Goal: Transaction & Acquisition: Purchase product/service

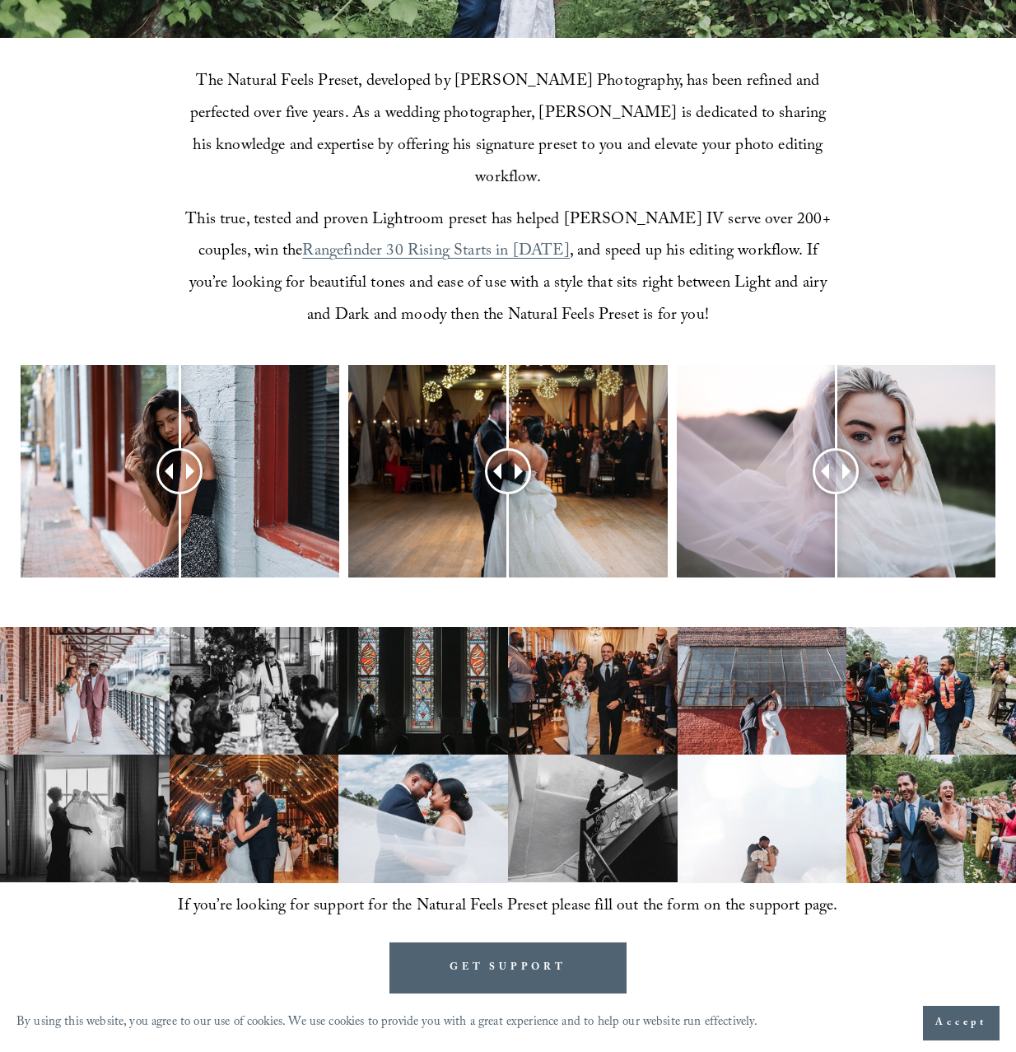
scroll to position [295, 0]
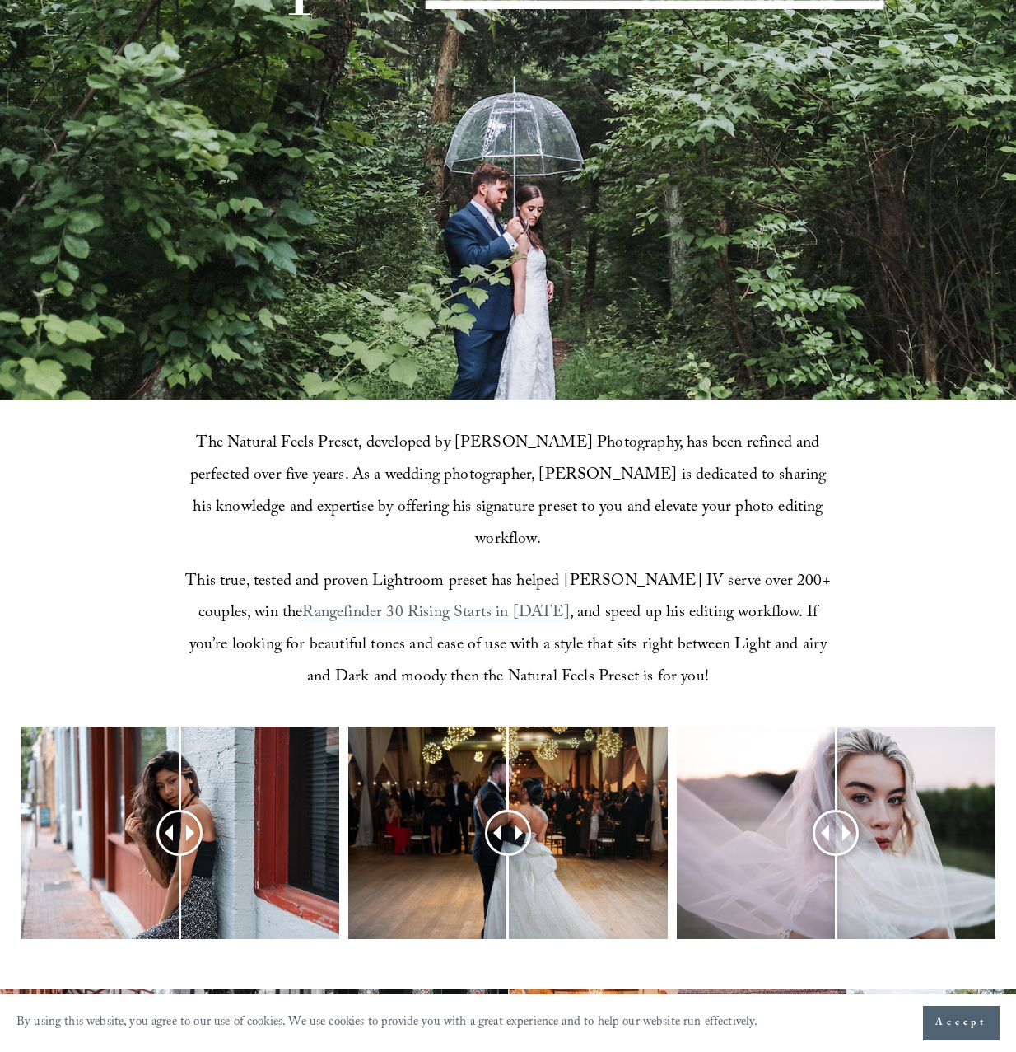
drag, startPoint x: 685, startPoint y: 479, endPoint x: 932, endPoint y: 435, distance: 251.1
click at [932, 435] on div "The Natural Feels Preset, developed by [PERSON_NAME] Photography, has been refi…" at bounding box center [508, 562] width 1016 height 325
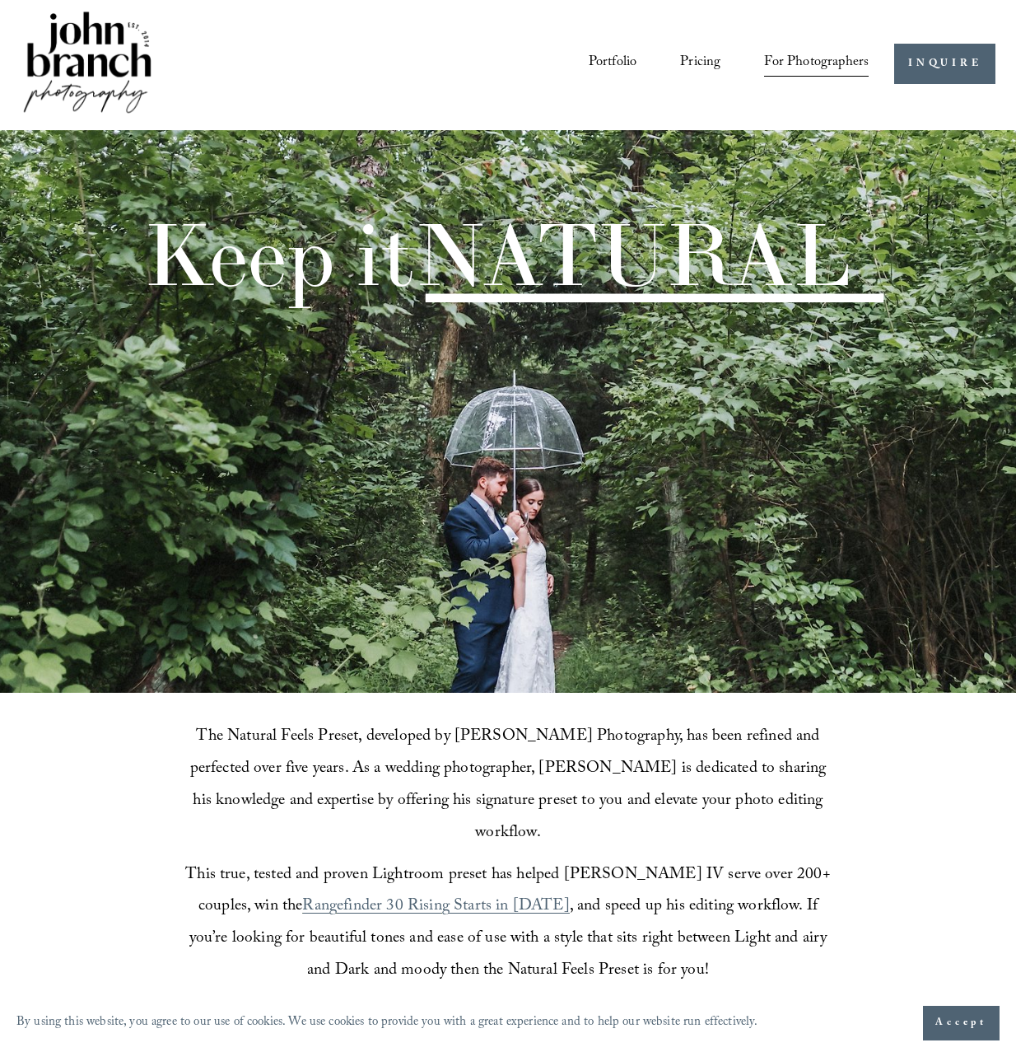
scroll to position [0, 0]
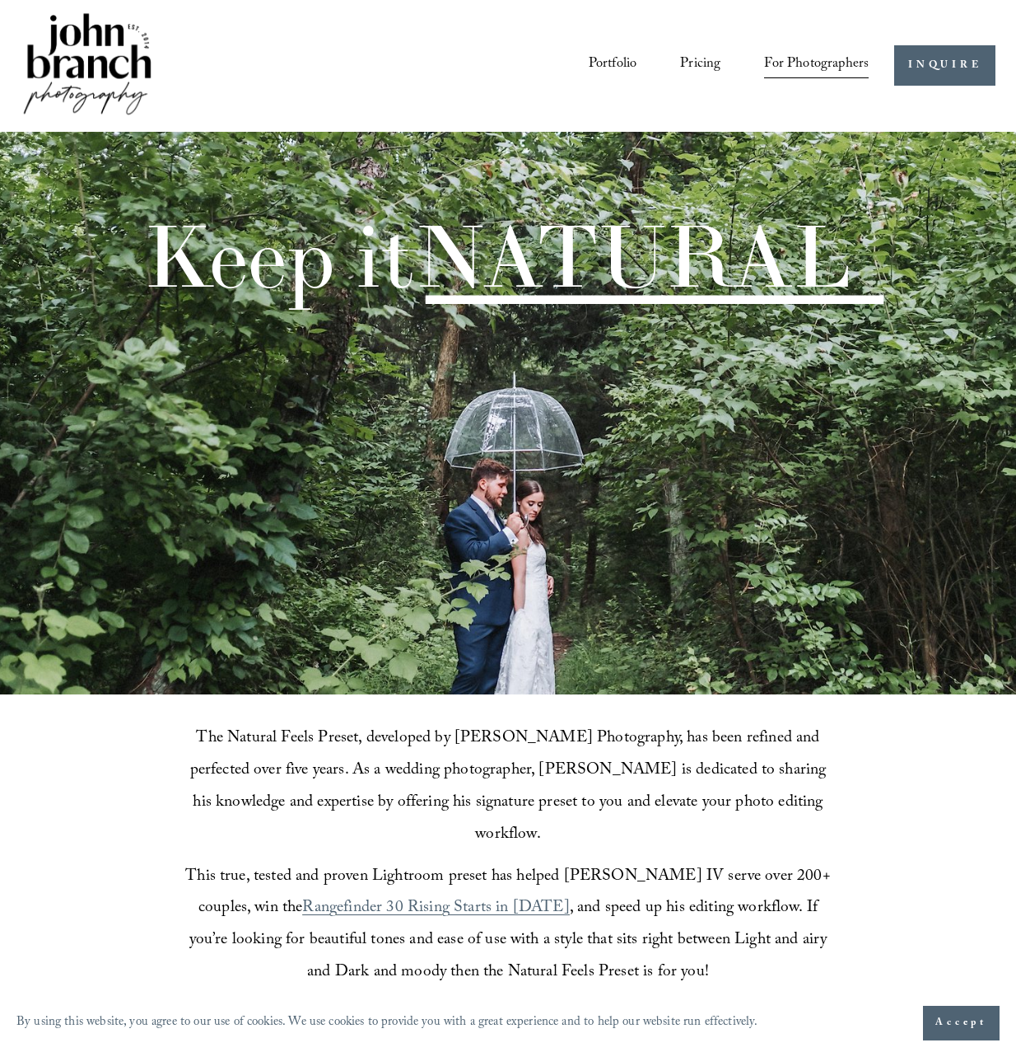
click at [601, 61] on link "Portfolio" at bounding box center [613, 66] width 48 height 30
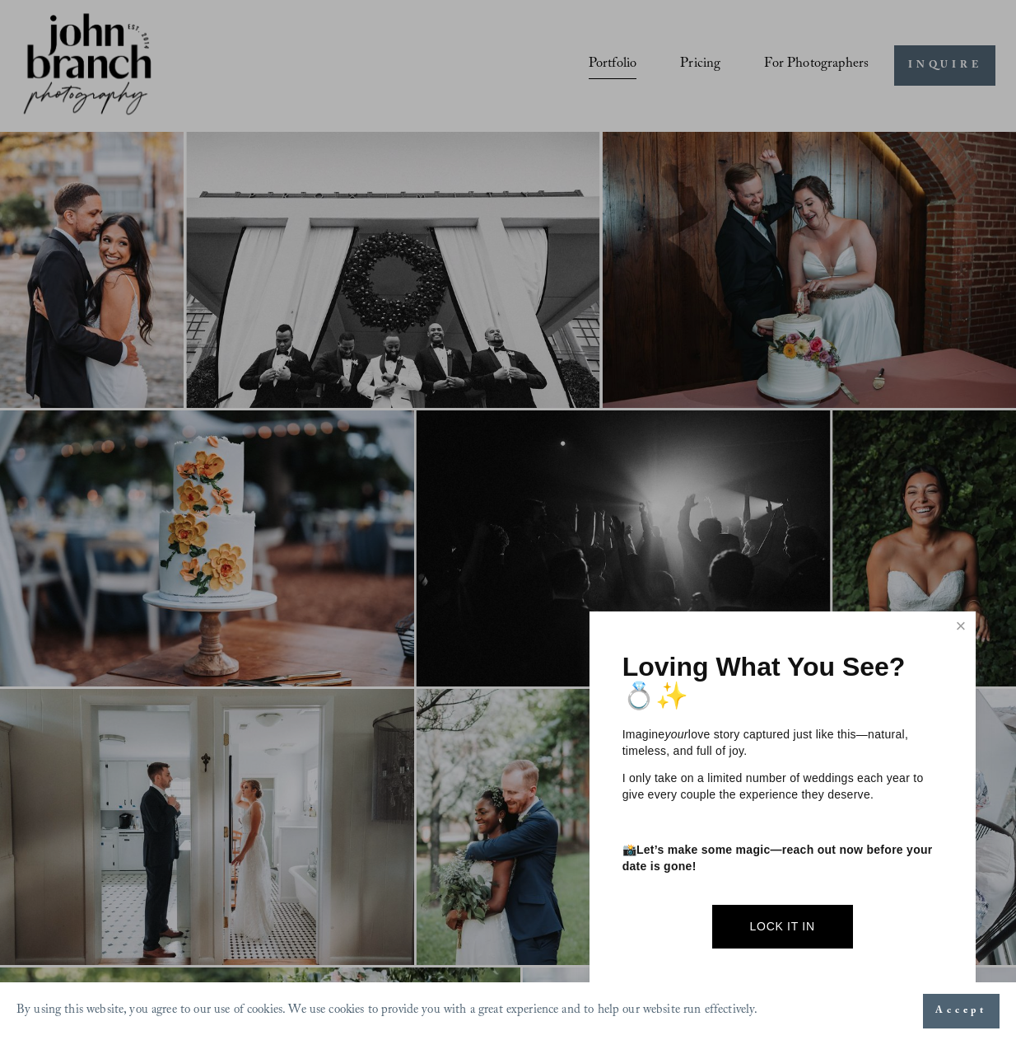
click at [830, 73] on div at bounding box center [508, 520] width 1016 height 1040
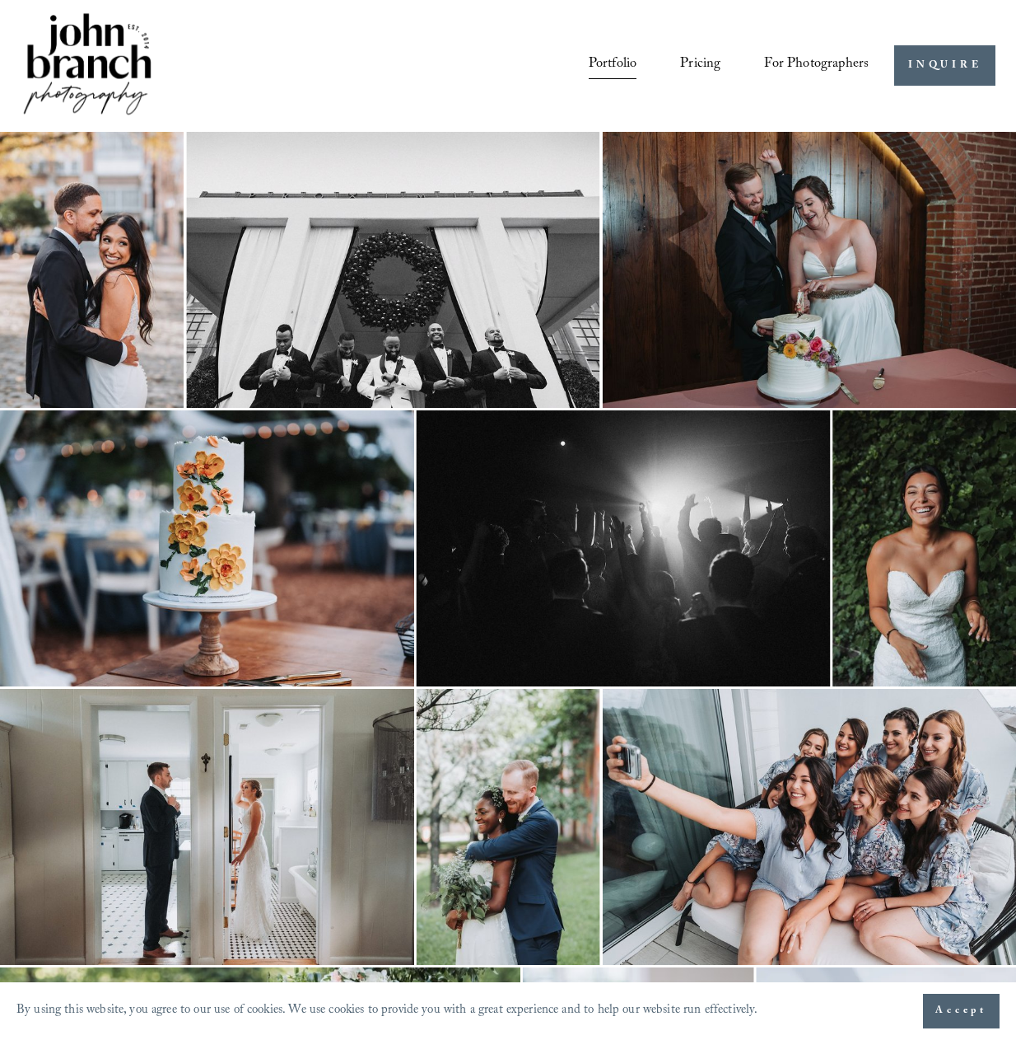
click at [0, 0] on span "Presets" at bounding box center [0, 0] width 0 height 0
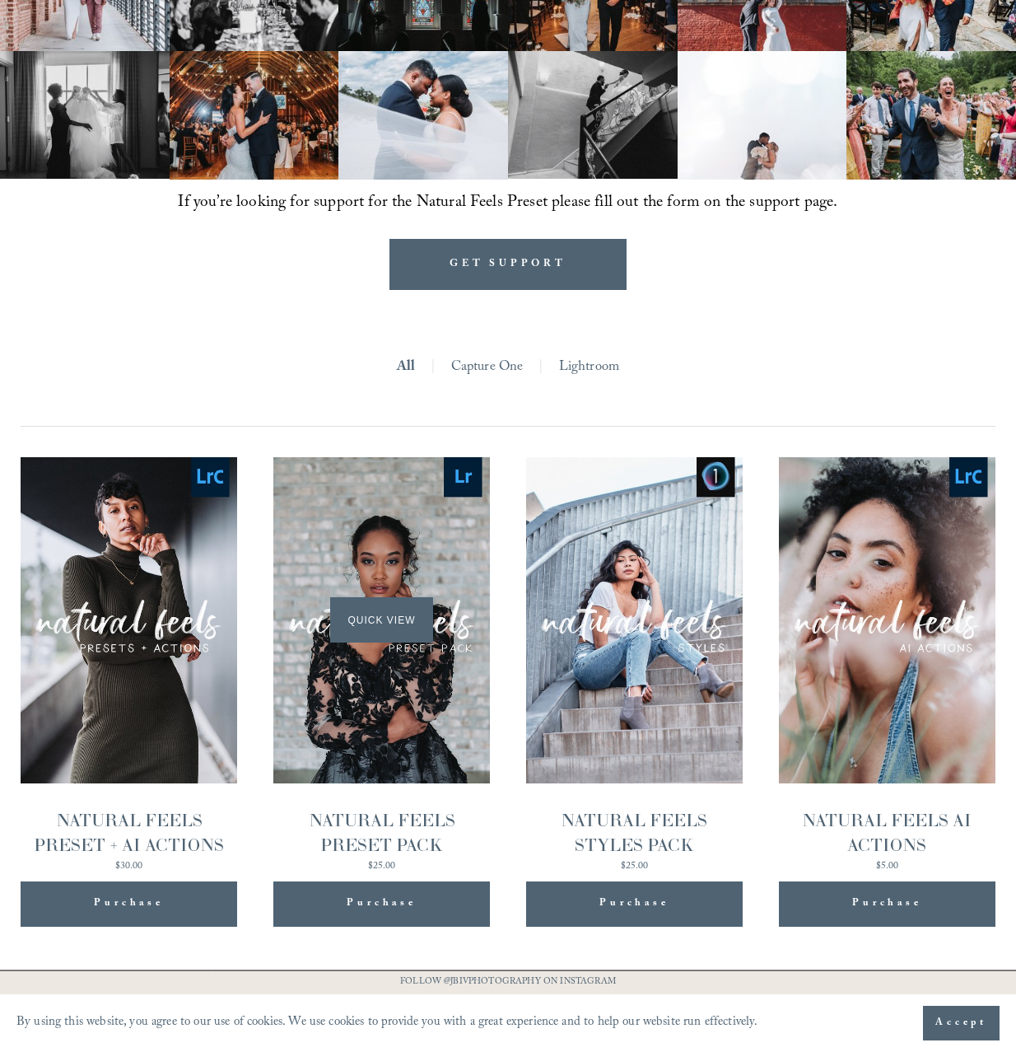
scroll to position [1448, 0]
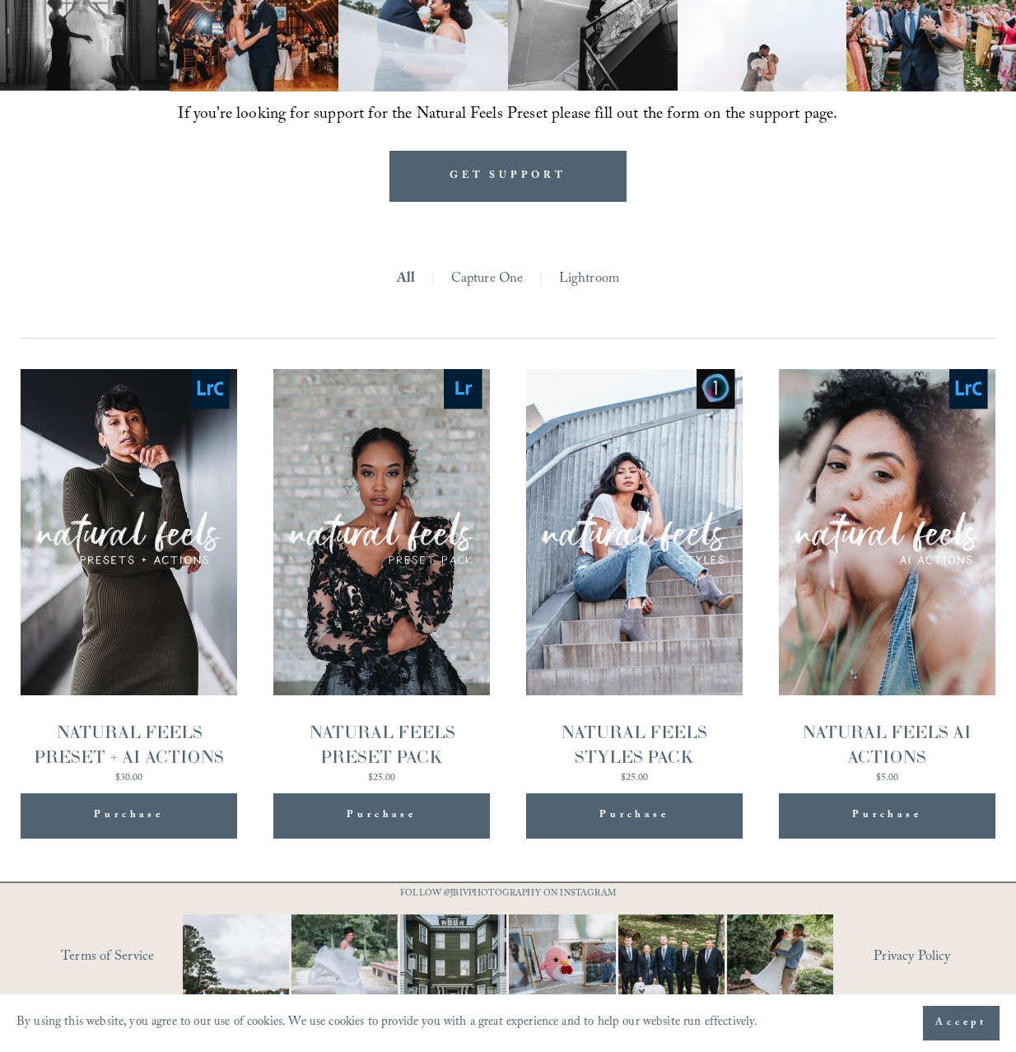
click at [472, 793] on div "Purchase Added!" at bounding box center [382, 815] width 185 height 45
click at [432, 793] on div "Purchase Added!" at bounding box center [382, 815] width 184 height 45
